Goal: Book appointment/travel/reservation

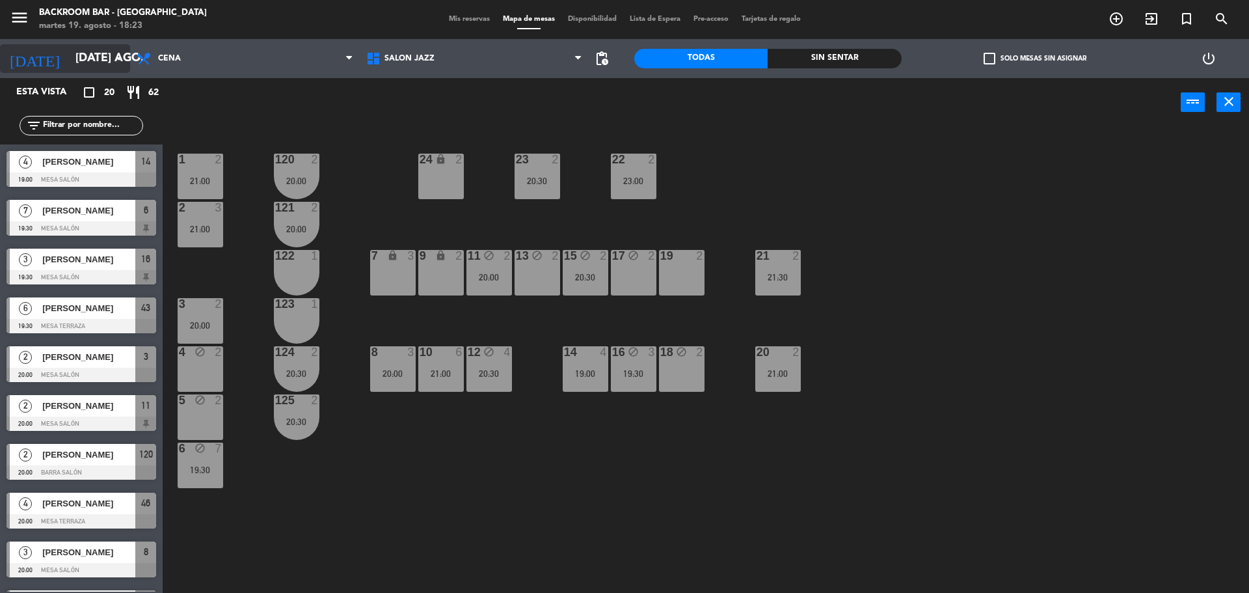
click at [105, 59] on input "[DATE] ago." at bounding box center [144, 59] width 151 height 26
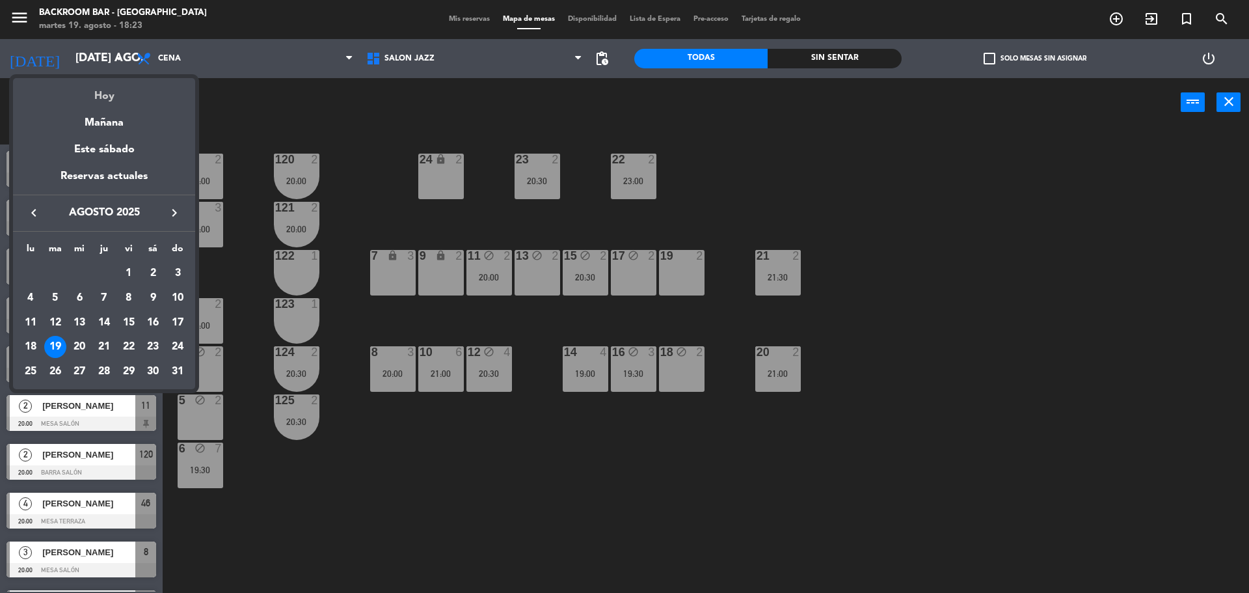
click at [114, 96] on div "Hoy" at bounding box center [104, 91] width 182 height 27
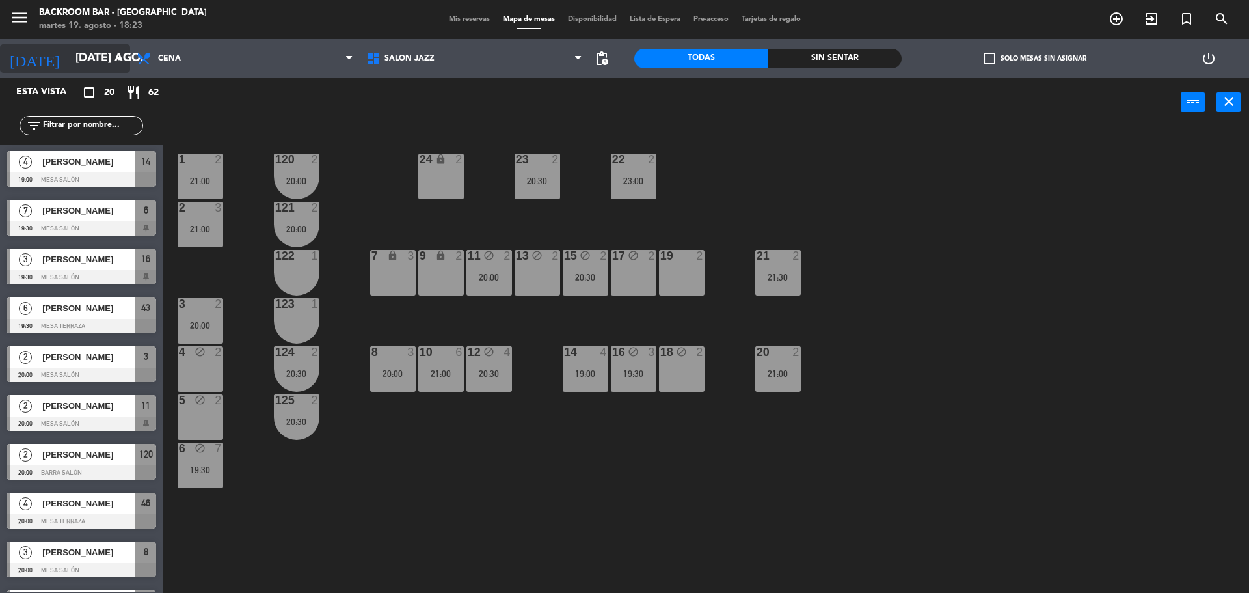
click at [95, 59] on input "[DATE] ago." at bounding box center [144, 59] width 151 height 26
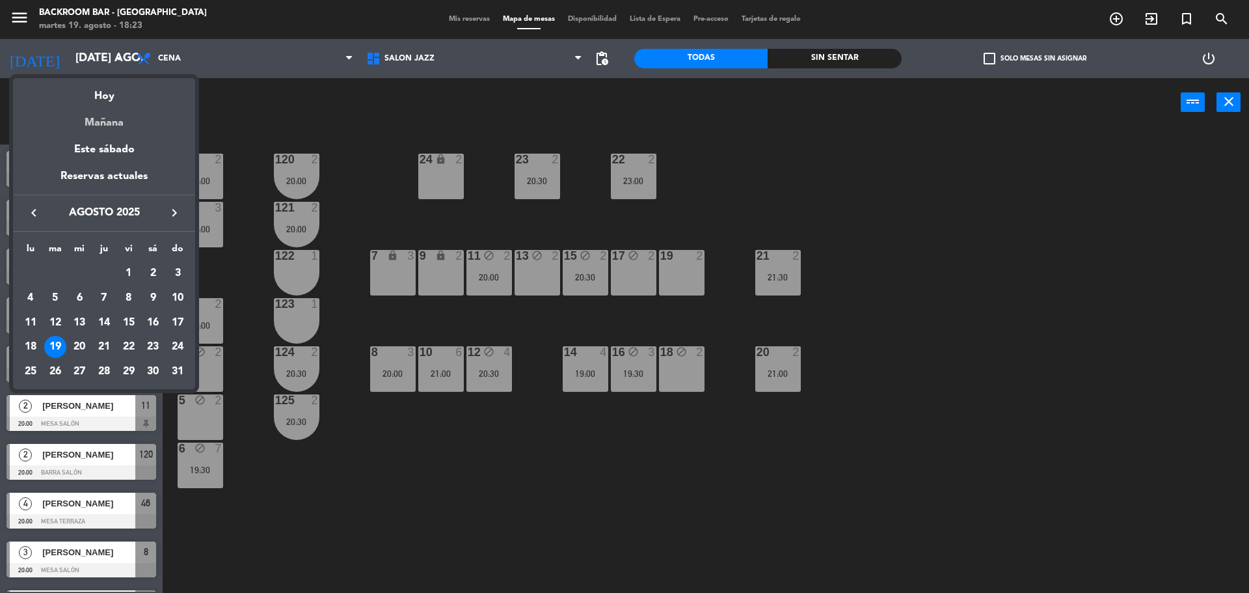
click at [113, 122] on div "Mañana" at bounding box center [104, 118] width 182 height 27
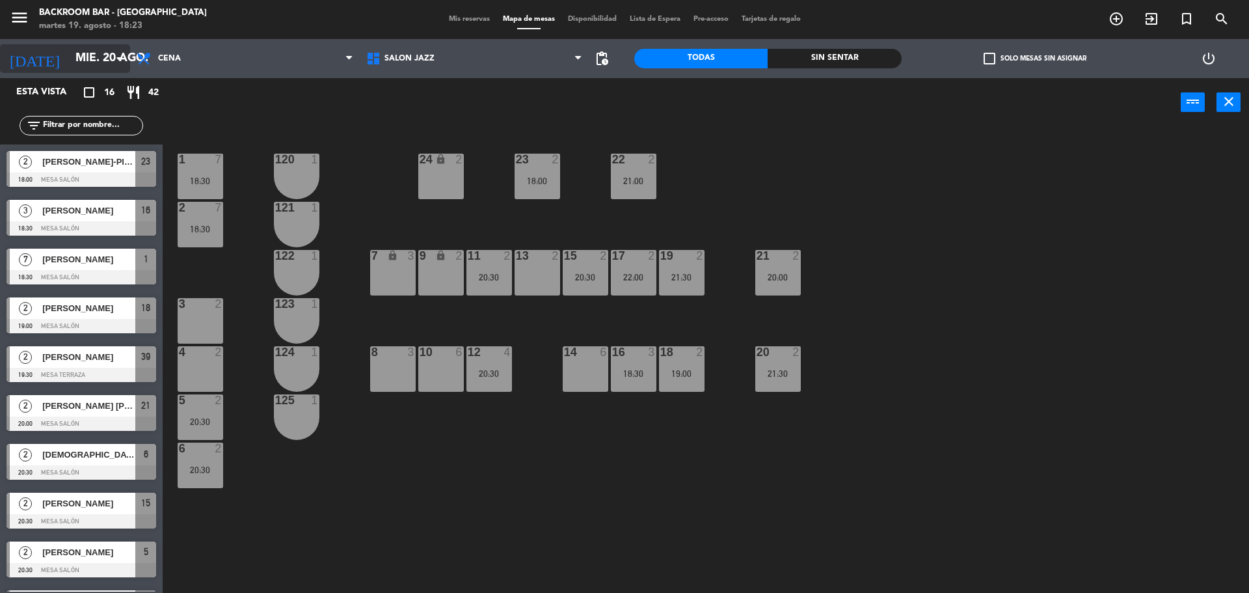
click at [69, 49] on input "mié. 20 ago." at bounding box center [144, 59] width 151 height 26
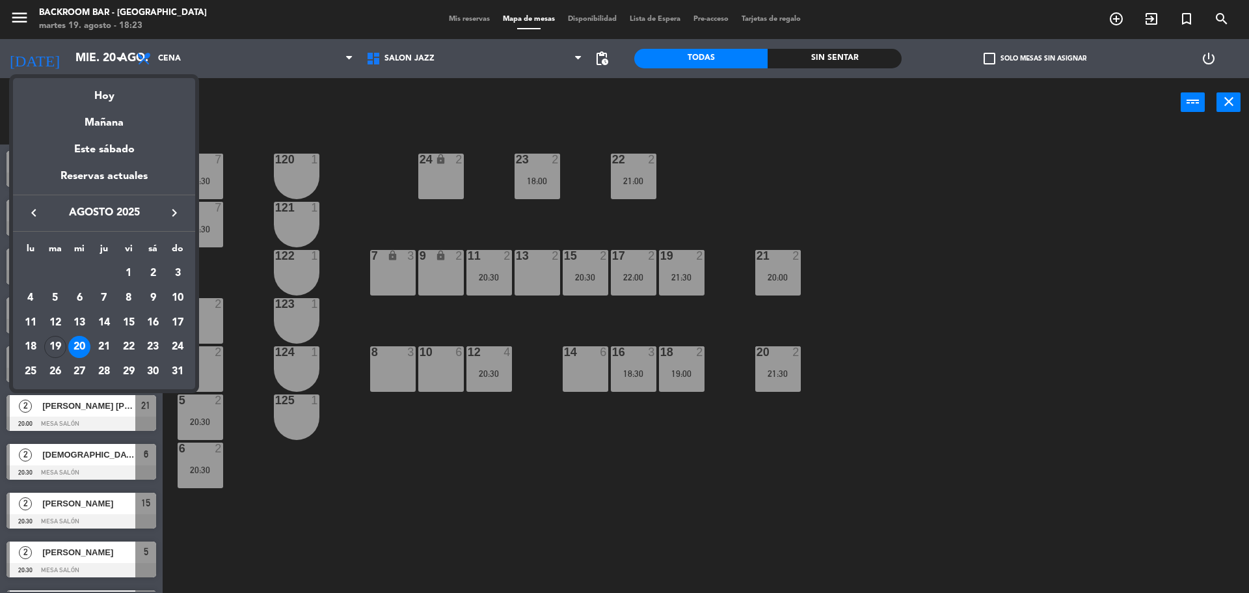
click at [101, 346] on div "21" at bounding box center [104, 347] width 22 height 22
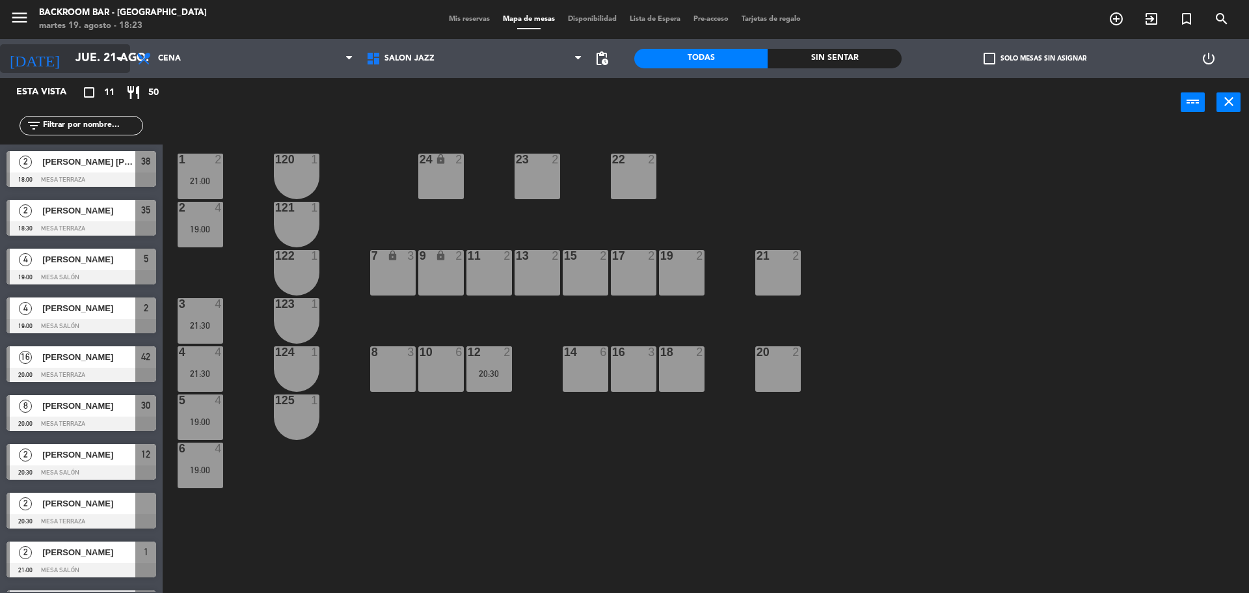
click at [113, 47] on input "jue. 21 ago." at bounding box center [144, 59] width 151 height 26
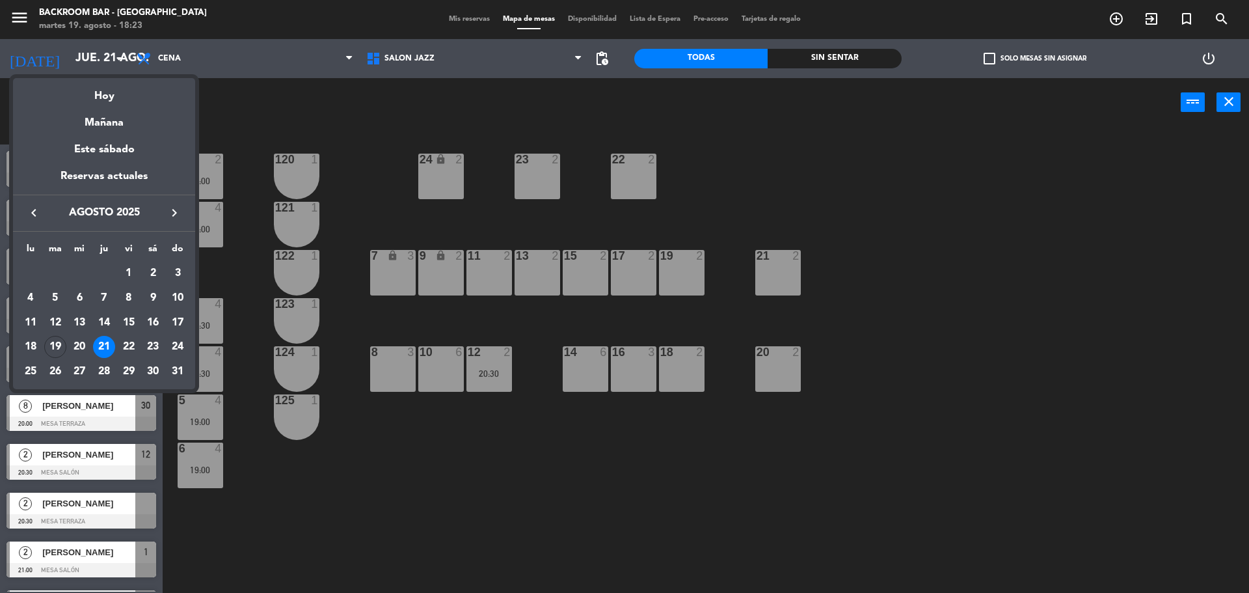
click at [132, 346] on div "22" at bounding box center [129, 347] width 22 height 22
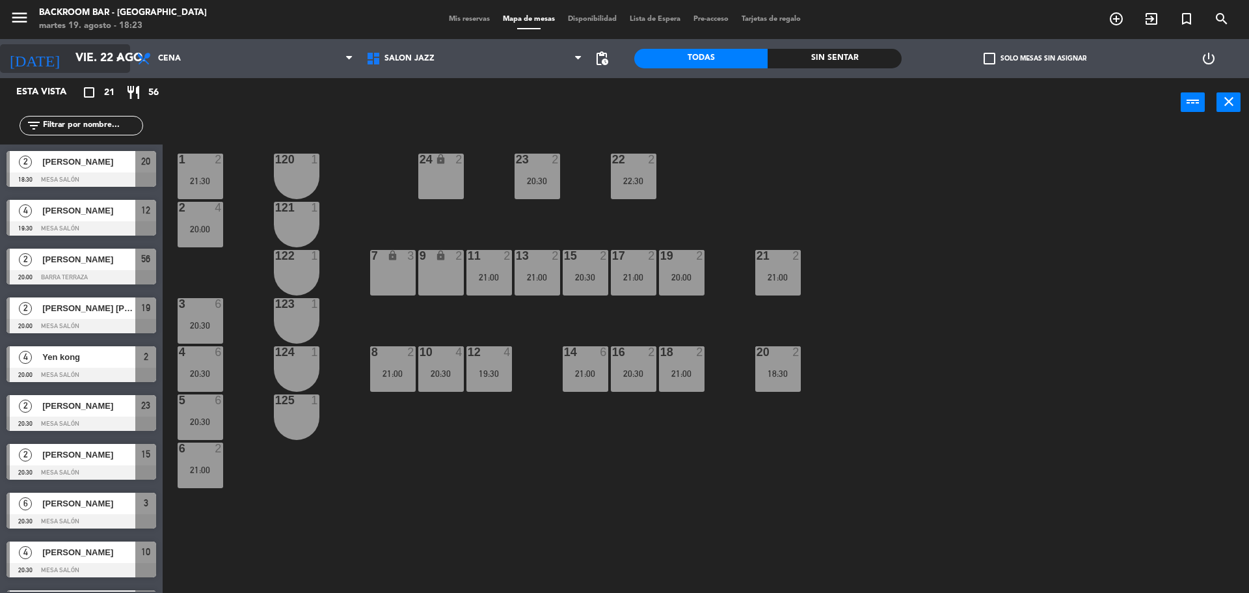
click at [109, 60] on input "vie. 22 ago." at bounding box center [144, 59] width 151 height 26
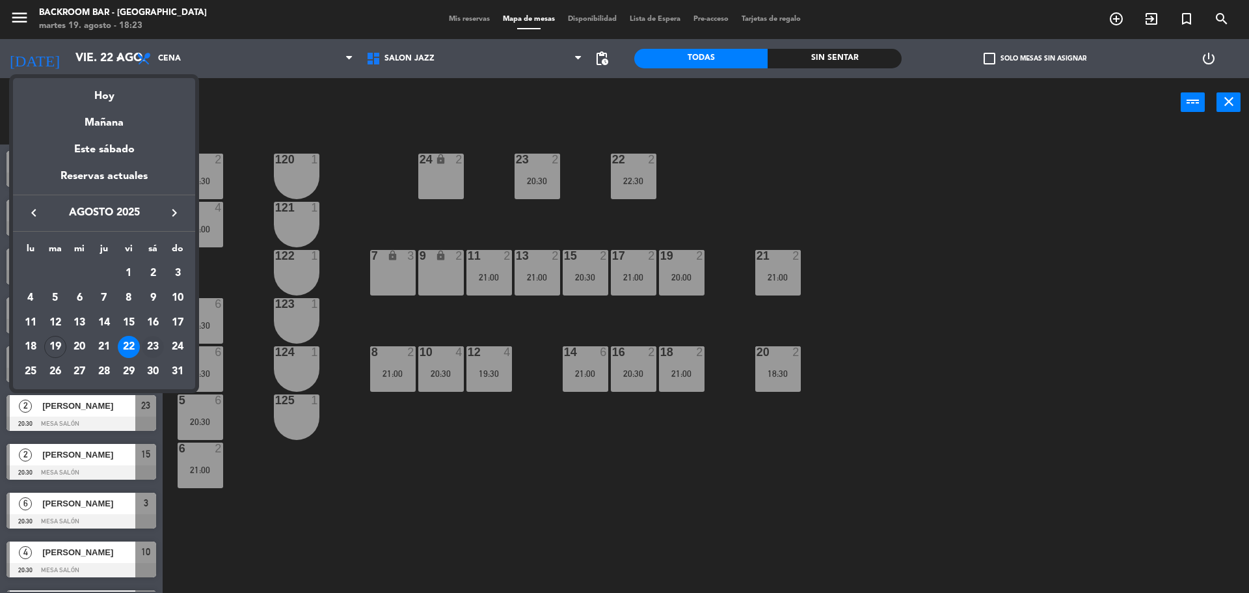
click at [158, 345] on div "23" at bounding box center [153, 347] width 22 height 22
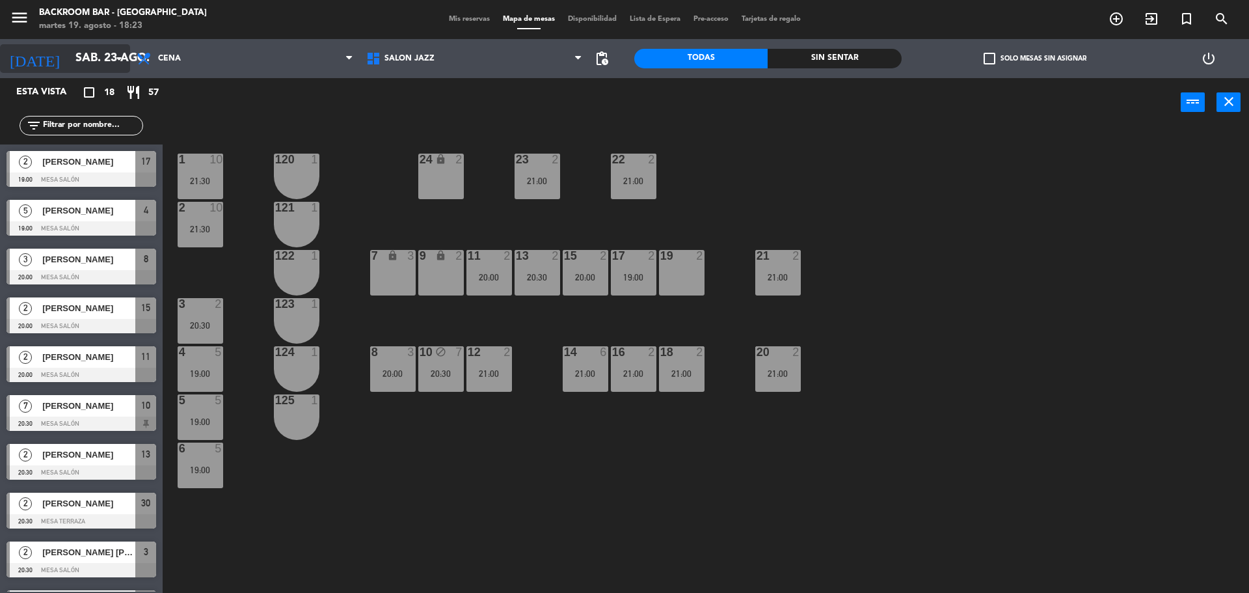
click at [111, 62] on input "sáb. 23 ago." at bounding box center [144, 59] width 151 height 26
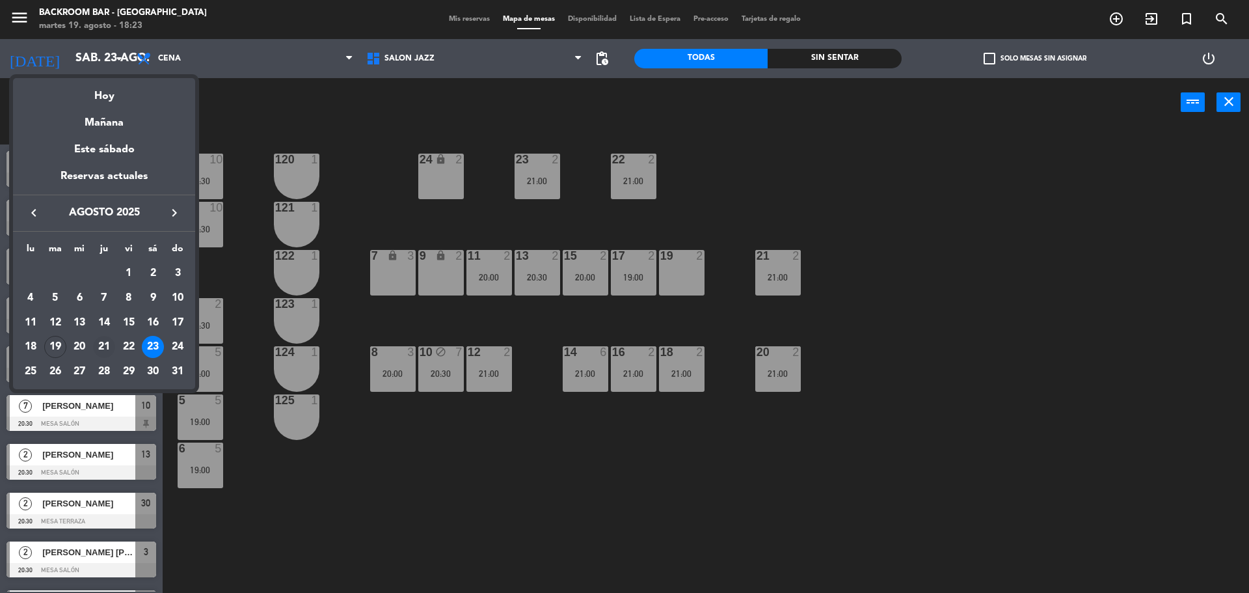
click at [103, 347] on div "21" at bounding box center [104, 347] width 22 height 22
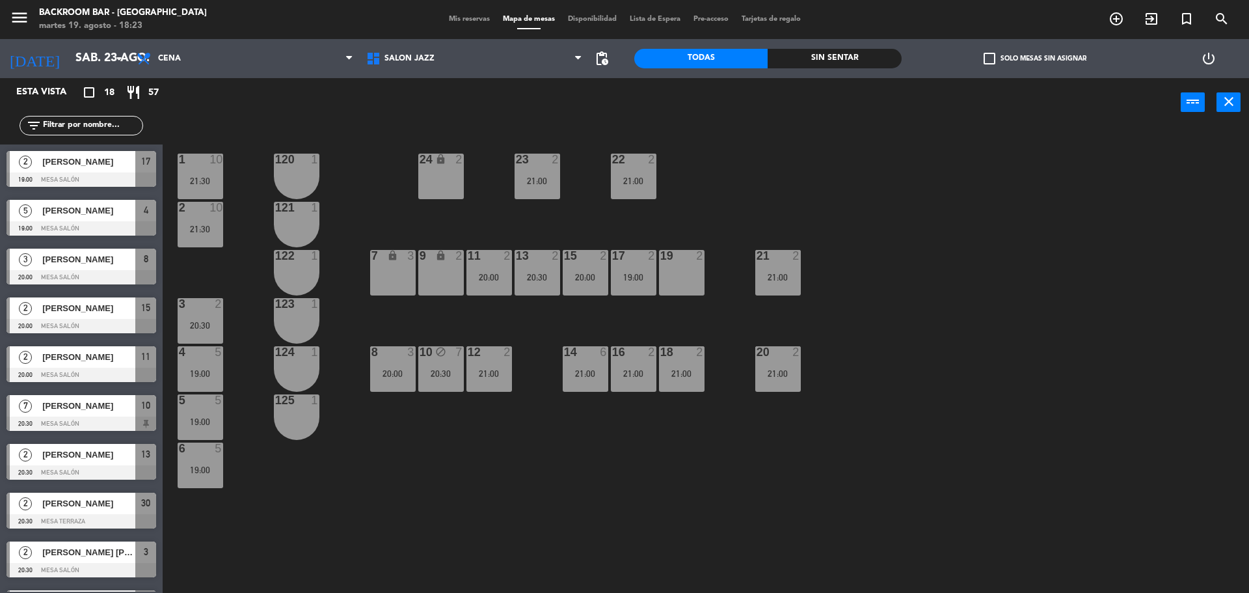
type input "jue. 21 ago."
